Goal: Task Accomplishment & Management: Manage account settings

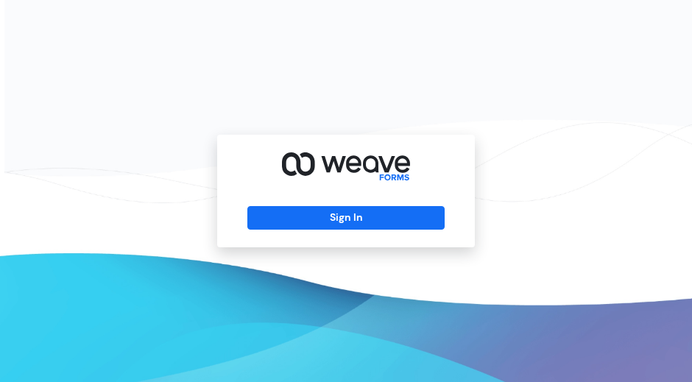
drag, startPoint x: 388, startPoint y: 215, endPoint x: 308, endPoint y: 258, distance: 90.6
click at [387, 215] on button "Sign In" at bounding box center [345, 218] width 196 height 24
